Goal: Task Accomplishment & Management: Manage account settings

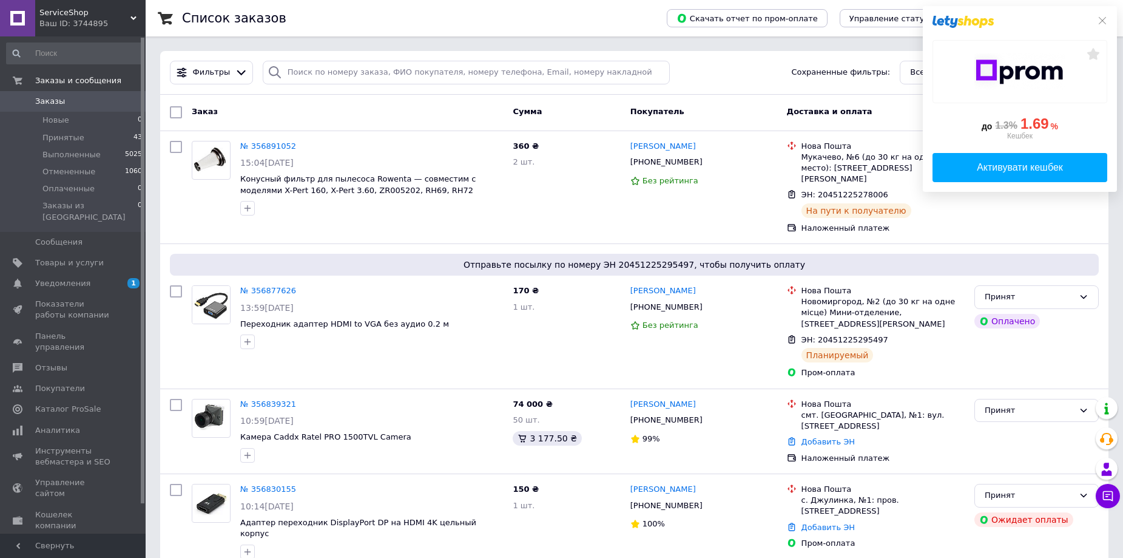
click at [1096, 22] on div at bounding box center [1020, 22] width 175 height 12
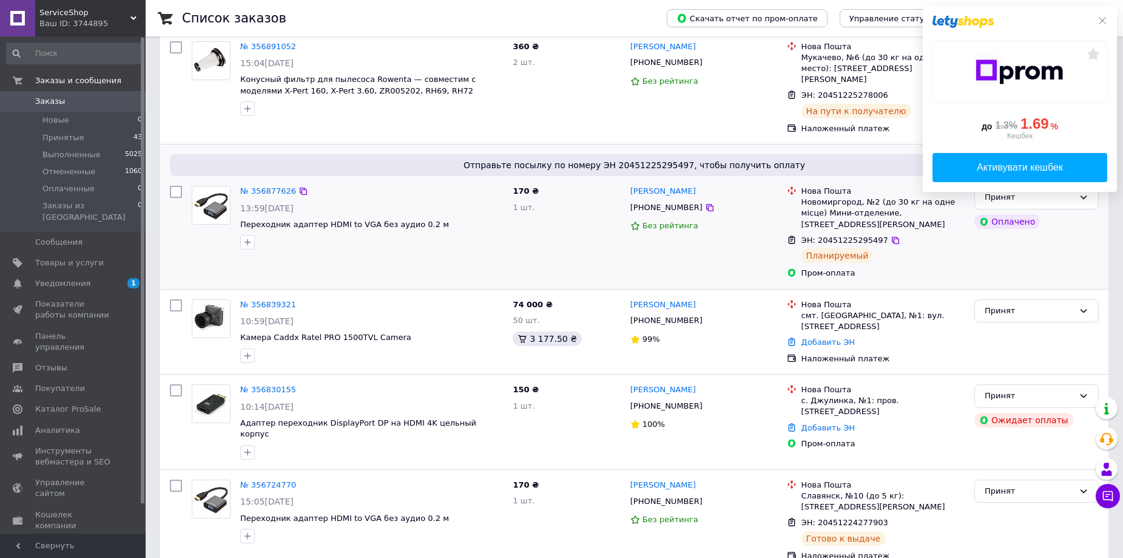
scroll to position [121, 0]
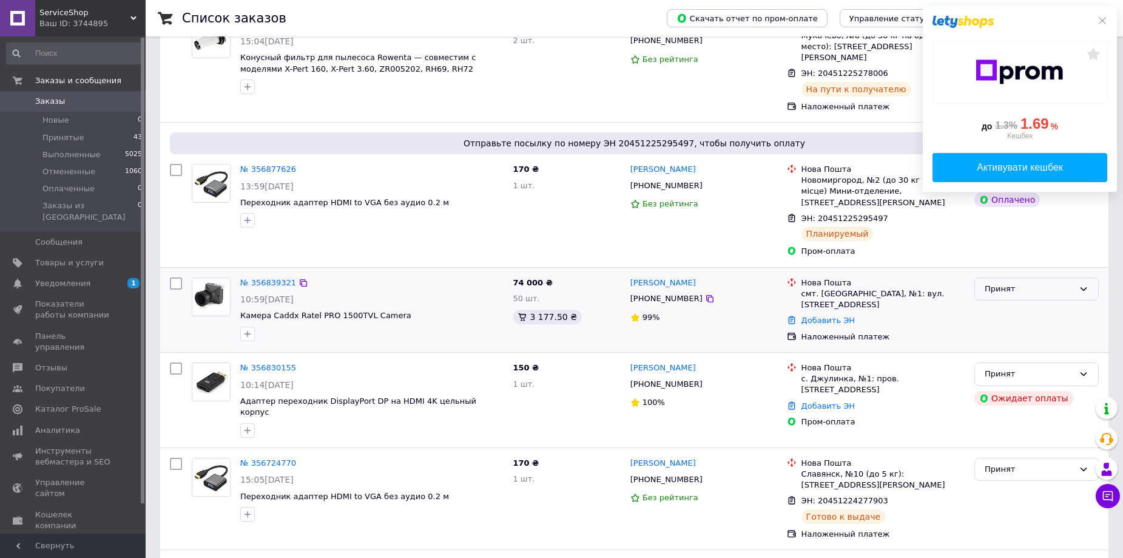
click at [1023, 283] on div "Принят" at bounding box center [1029, 289] width 89 height 13
click at [1009, 325] on li "Отменен" at bounding box center [1036, 336] width 123 height 22
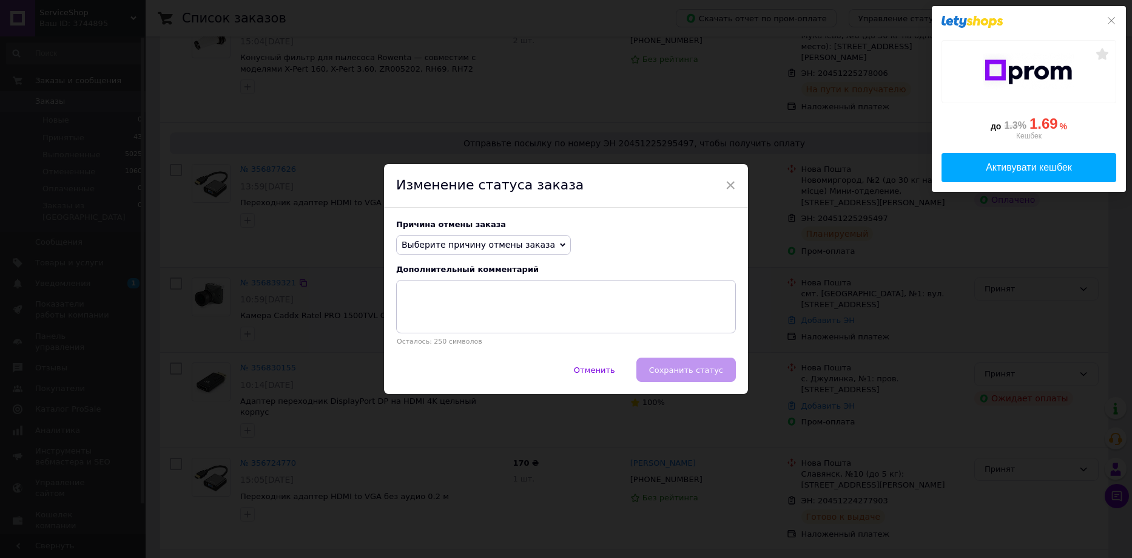
click at [499, 245] on span "Выберите причину отмены заказа" at bounding box center [479, 245] width 154 height 10
click at [445, 265] on li "Нет в наличии" at bounding box center [484, 268] width 174 height 17
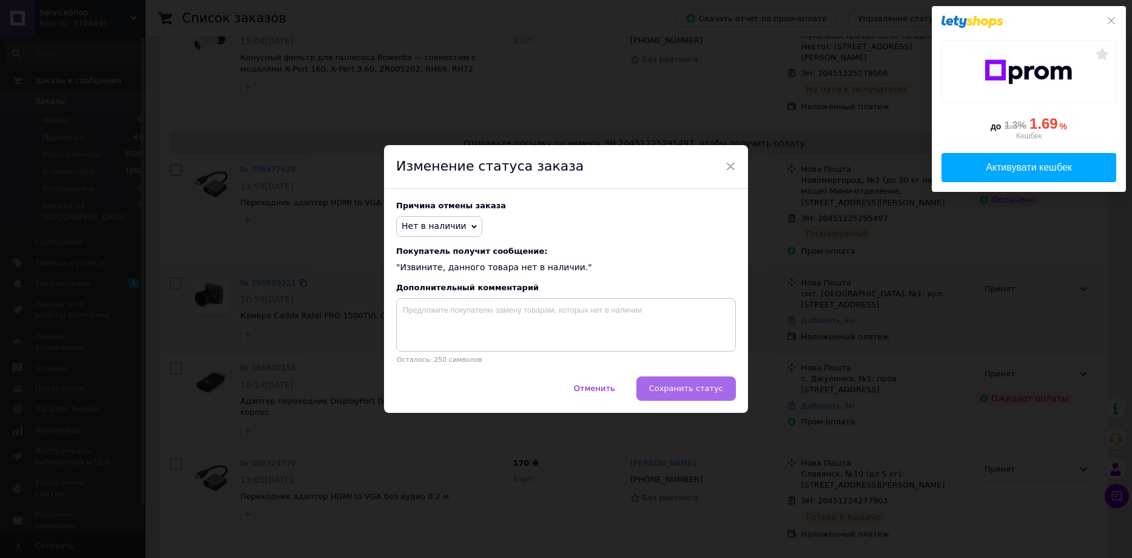
click at [691, 389] on span "Сохранить статус" at bounding box center [686, 388] width 74 height 9
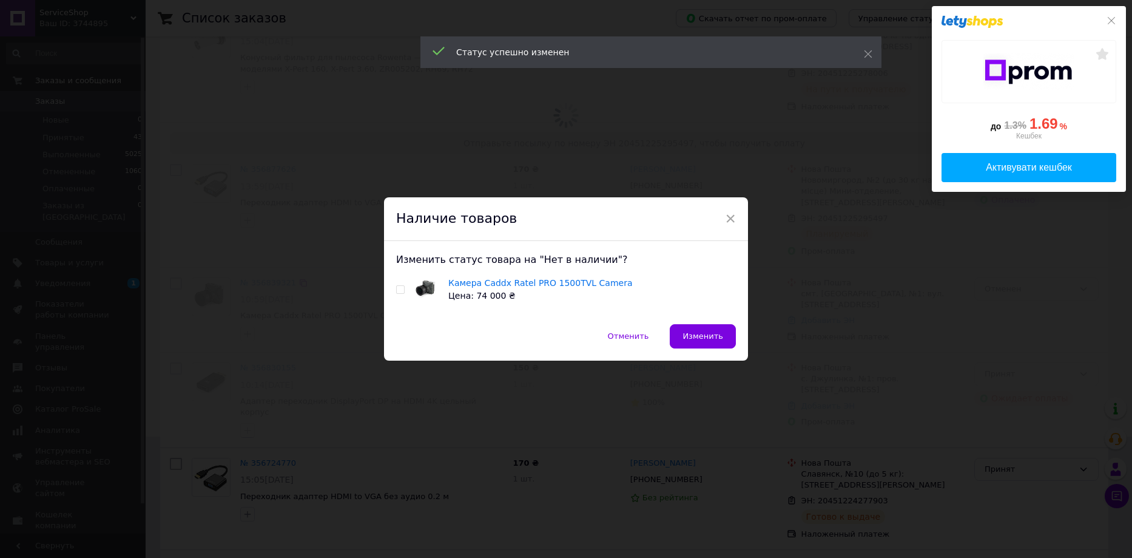
click at [397, 291] on input "checkbox" at bounding box center [400, 290] width 8 height 8
checkbox input "true"
click at [702, 334] on span "Изменить" at bounding box center [703, 335] width 41 height 9
